Goal: Book appointment/travel/reservation

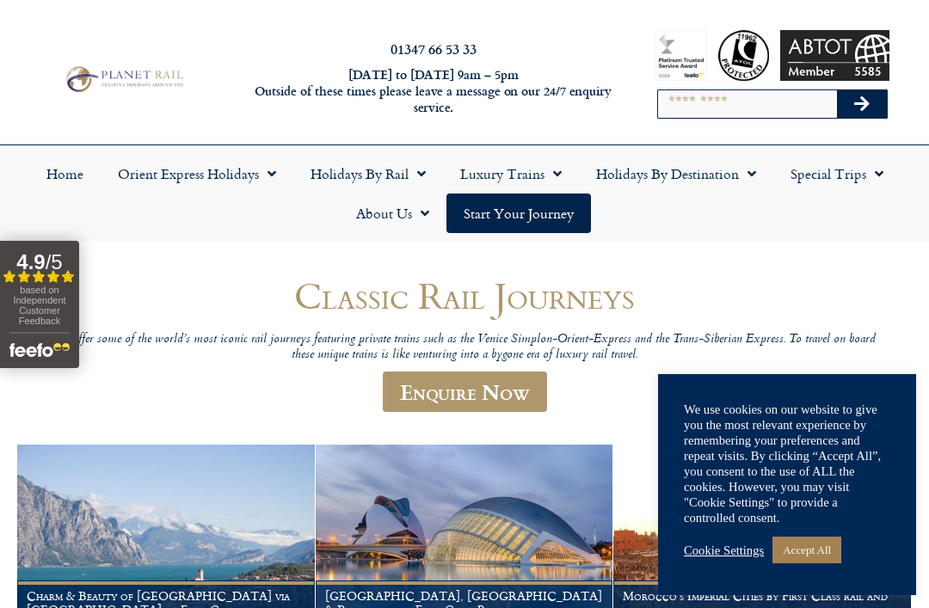
click at [674, 103] on input "Search" at bounding box center [747, 104] width 179 height 28
type input "**********"
click at [855, 112] on button "Search" at bounding box center [862, 104] width 50 height 28
click at [873, 96] on button "Search" at bounding box center [862, 104] width 50 height 28
click at [871, 113] on button "Search" at bounding box center [862, 104] width 50 height 28
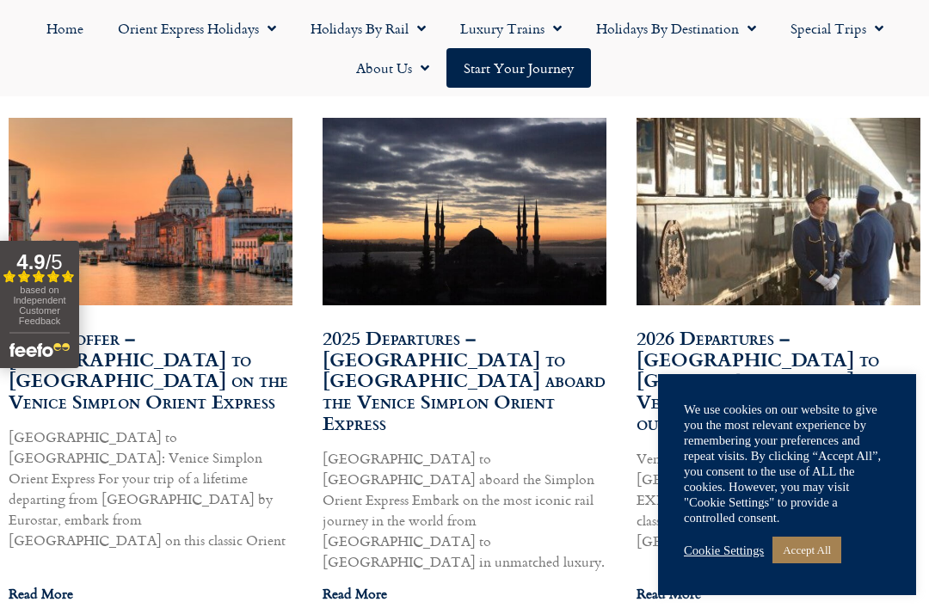
scroll to position [1033, 0]
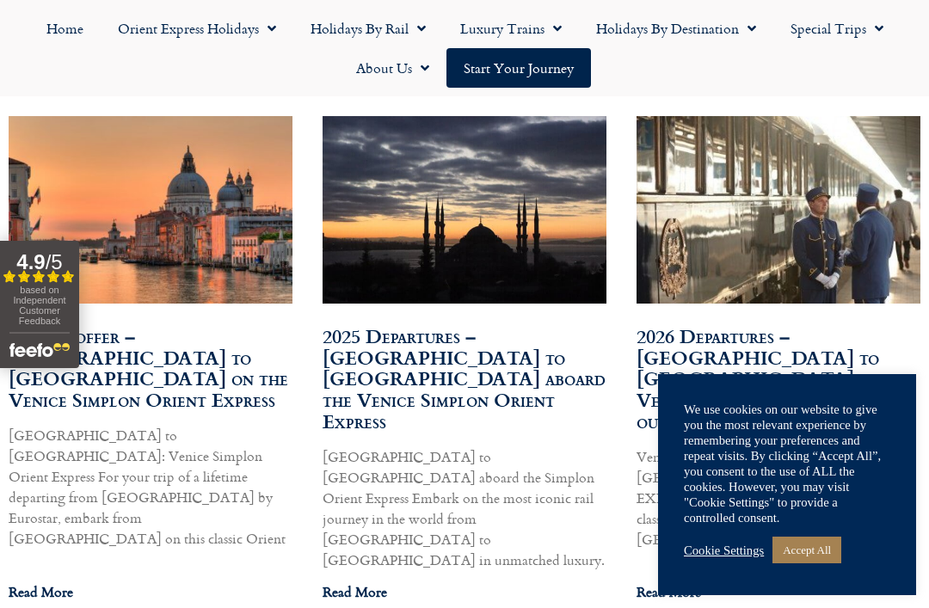
click at [40, 582] on link "Read More" at bounding box center [41, 592] width 65 height 21
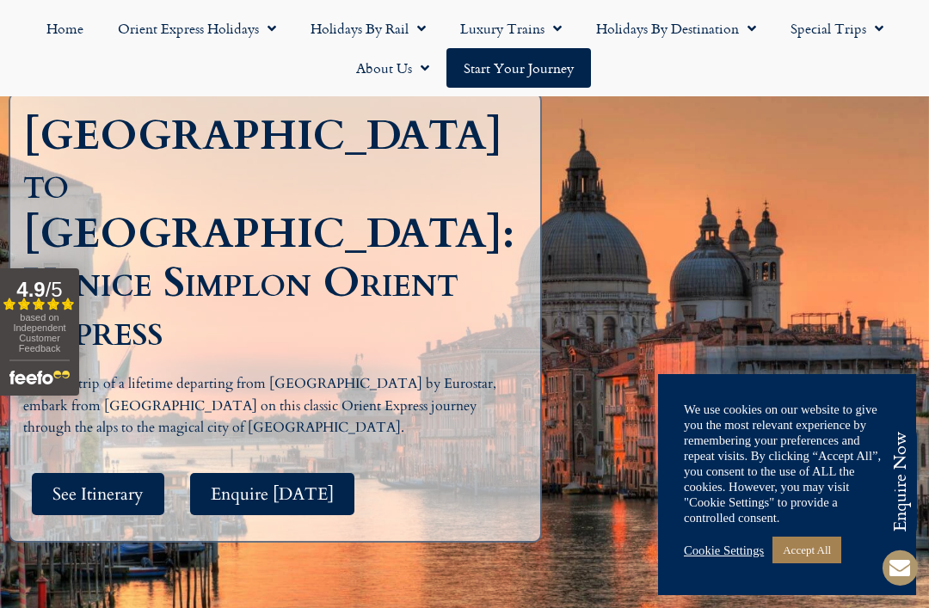
click at [96, 484] on span "See Itinerary" at bounding box center [97, 495] width 91 height 22
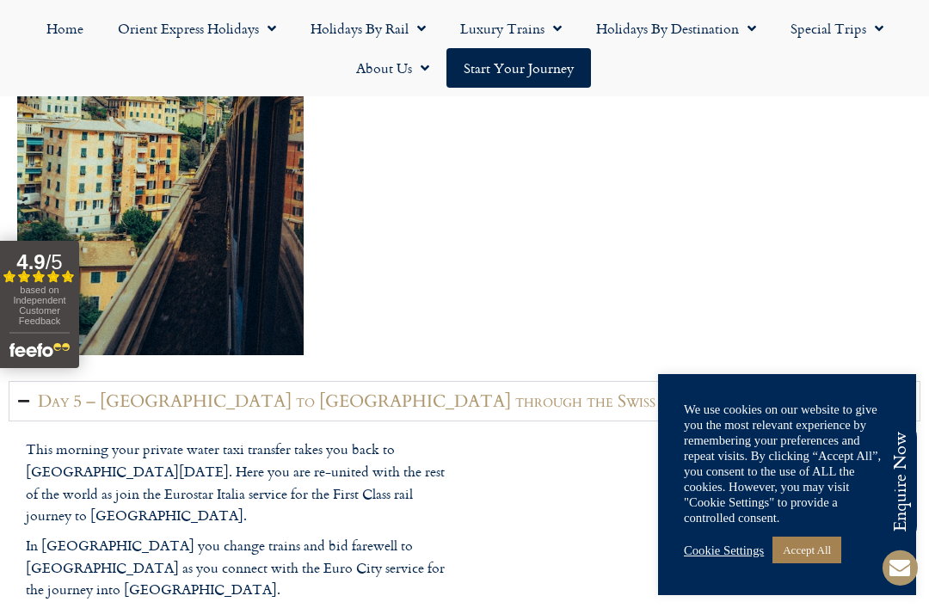
scroll to position [3332, 0]
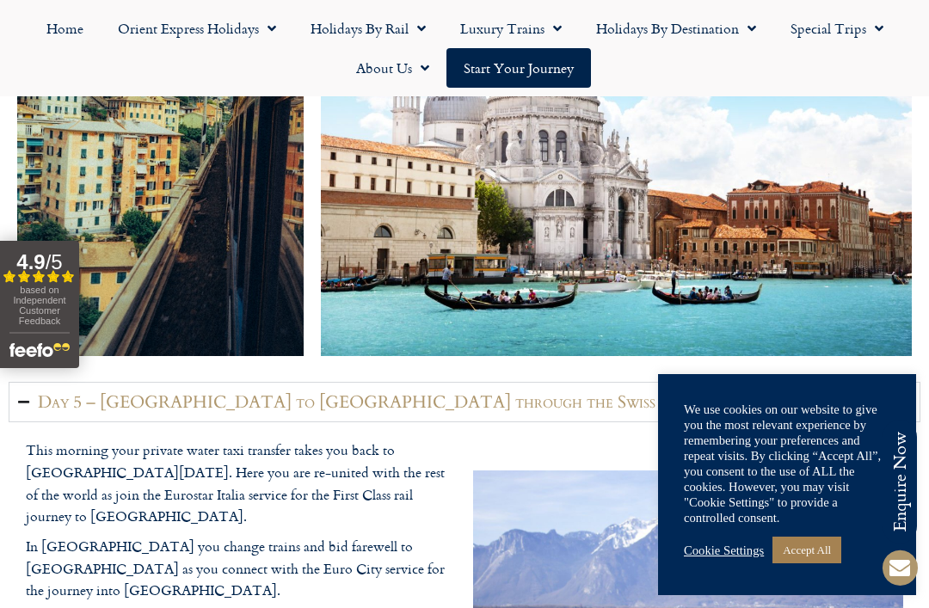
click at [279, 31] on link "Orient Express Holidays" at bounding box center [197, 29] width 193 height 40
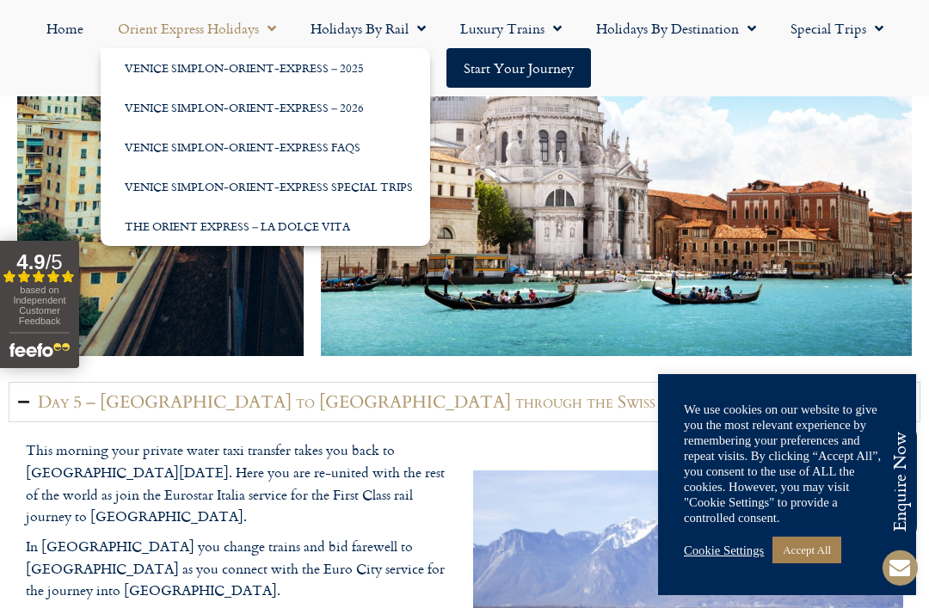
click at [207, 114] on link "Venice Simplon-Orient-Express – 2026" at bounding box center [266, 108] width 330 height 40
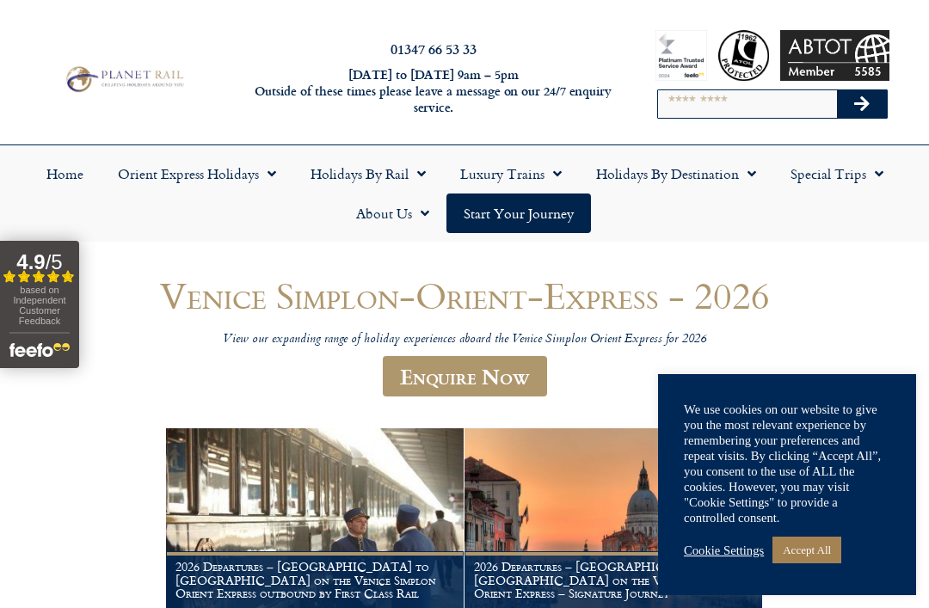
click at [817, 552] on link "Accept All" at bounding box center [807, 550] width 69 height 27
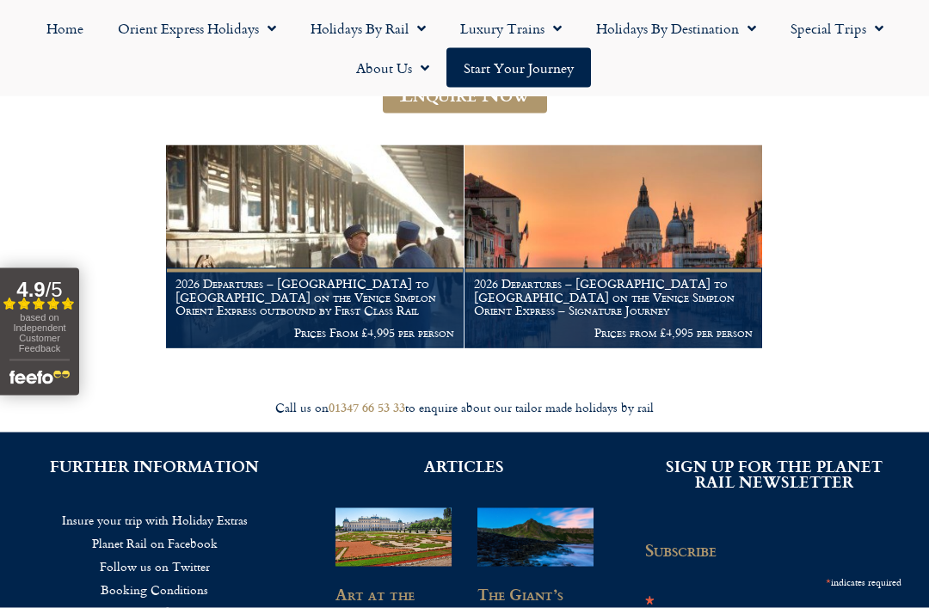
scroll to position [284, 0]
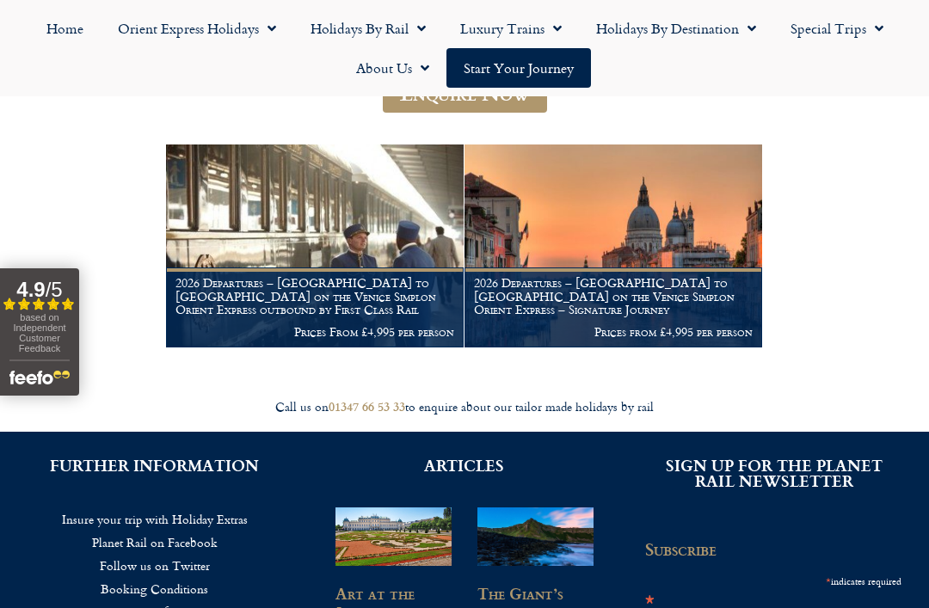
click at [307, 304] on h1 "2026 Departures – [GEOGRAPHIC_DATA] to [GEOGRAPHIC_DATA] on the Venice Simplon …" at bounding box center [315, 296] width 279 height 40
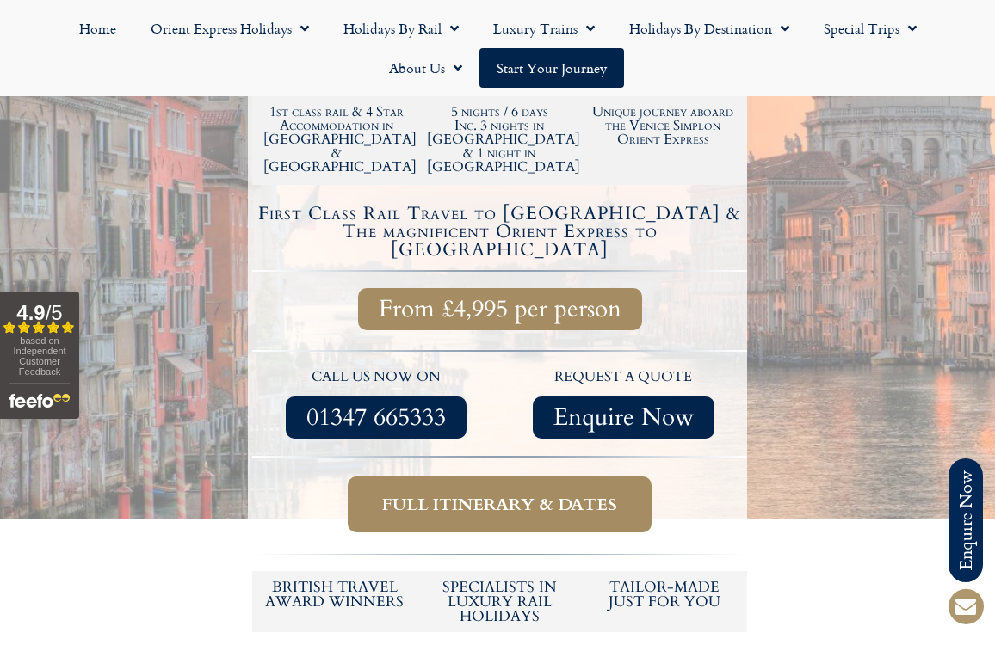
scroll to position [511, 0]
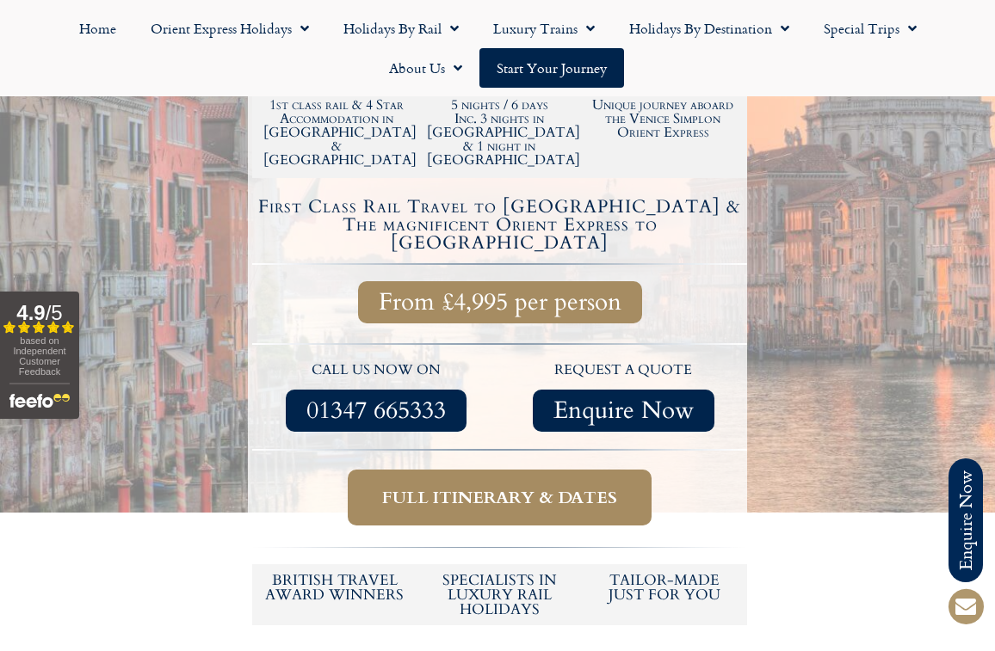
click at [552, 487] on span "Full itinerary & dates" at bounding box center [499, 498] width 235 height 22
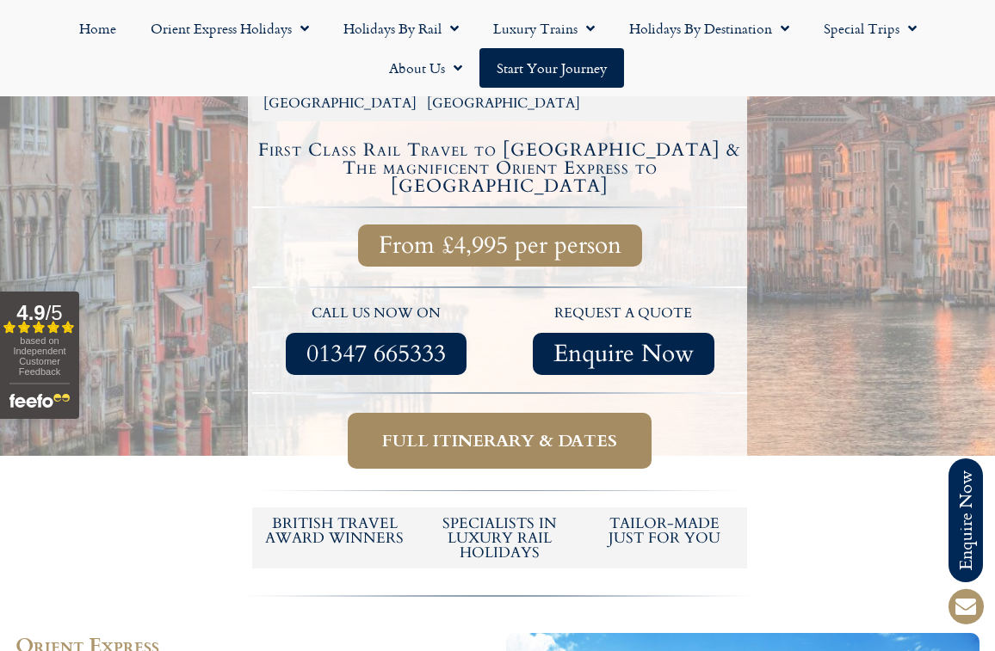
scroll to position [571, 0]
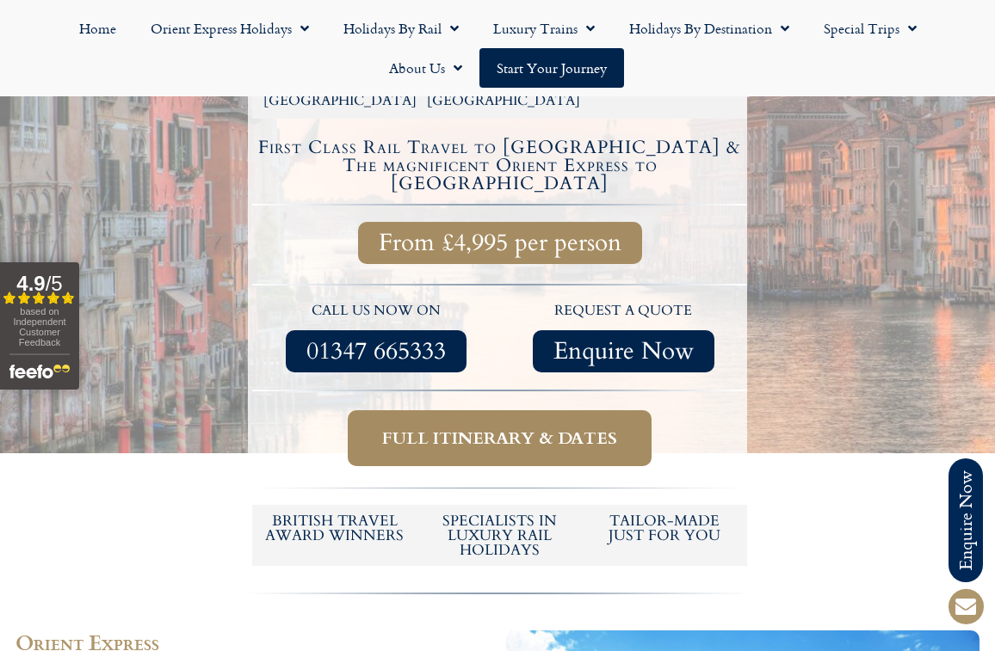
click at [590, 428] on span "Full itinerary & dates" at bounding box center [499, 439] width 235 height 22
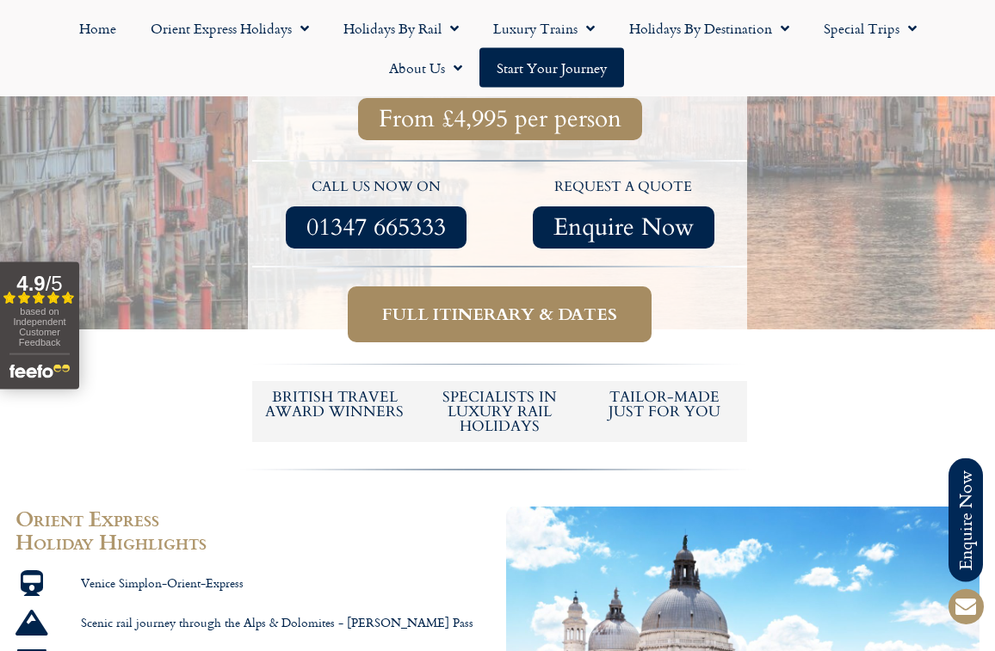
scroll to position [682, 0]
